Goal: Task Accomplishment & Management: Manage account settings

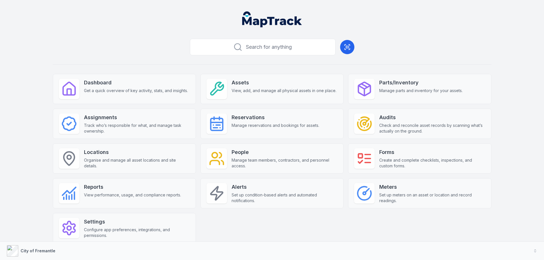
click at [126, 210] on div "Dashboard Get a quick overview of key activity, stats, and insights. Assets Vie…" at bounding box center [272, 159] width 438 height 170
click at [131, 219] on strong "Settings" at bounding box center [137, 222] width 106 height 8
